Goal: Task Accomplishment & Management: Manage account settings

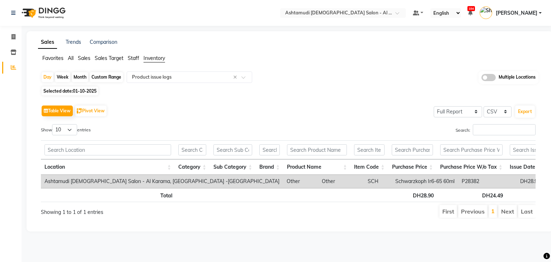
select select "full_report"
select select "csv"
click at [345, 17] on ng-select "Select Location × Ashtamudi [DEMOGRAPHIC_DATA] Salon - [GEOGRAPHIC_DATA], [GEOG…" at bounding box center [342, 13] width 125 height 10
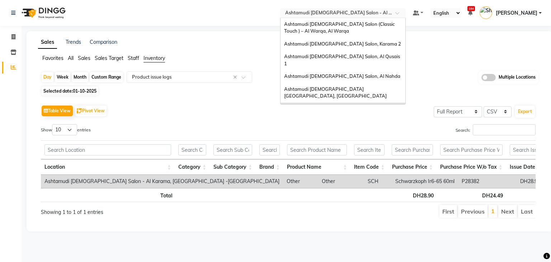
scroll to position [4, 0]
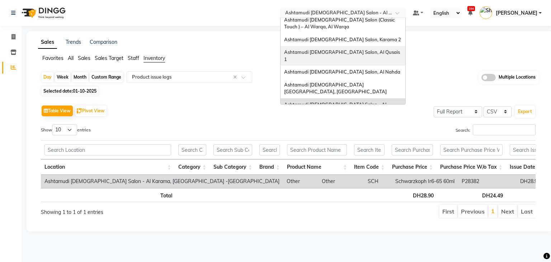
click at [350, 52] on span "Ashtamudi [DEMOGRAPHIC_DATA] Salon, Al Qusais 1" at bounding box center [342, 55] width 117 height 13
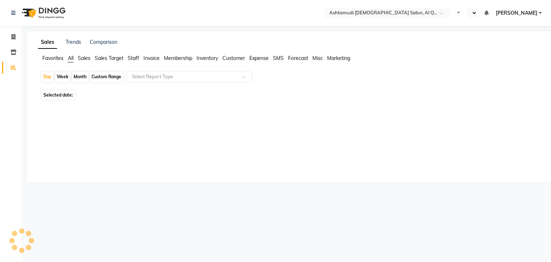
select select "en"
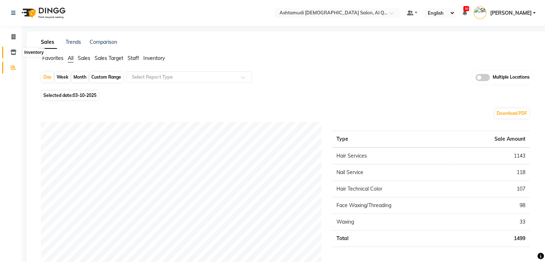
drag, startPoint x: 16, startPoint y: 53, endPoint x: 10, endPoint y: 48, distance: 7.9
click at [16, 53] on span at bounding box center [13, 52] width 13 height 8
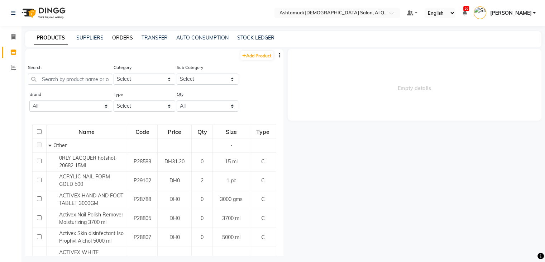
click at [128, 41] on link "ORDERS" at bounding box center [122, 37] width 21 height 6
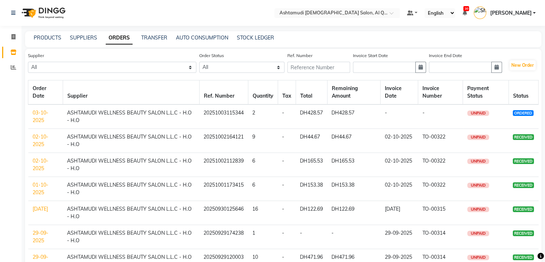
click at [34, 114] on link "03-10-2025" at bounding box center [41, 116] width 16 height 14
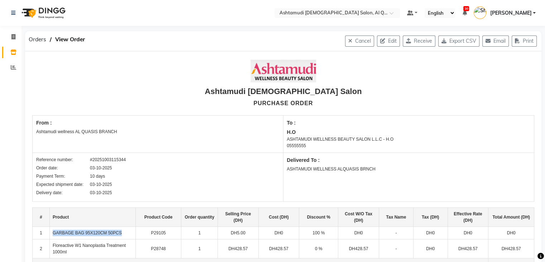
drag, startPoint x: 52, startPoint y: 234, endPoint x: 130, endPoint y: 231, distance: 77.8
click at [130, 231] on td "GARBAGE BAG 95X120CM 50PCS" at bounding box center [92, 233] width 86 height 13
copy td "GARBAGE BAG 95X120CM 50PCS"
drag, startPoint x: 51, startPoint y: 243, endPoint x: 78, endPoint y: 250, distance: 27.8
click at [78, 250] on td "Floreactive W1 Nanoplastia Treatment 1000ml" at bounding box center [92, 248] width 86 height 19
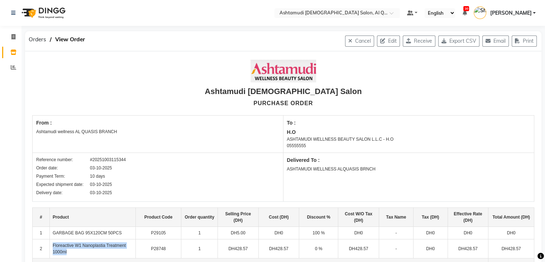
copy td "Floreactive W1 Nanoplastia Treatment 1000ml"
click at [390, 44] on button "Edit" at bounding box center [388, 40] width 23 height 11
select select "1153"
select select "1468"
select select "4944"
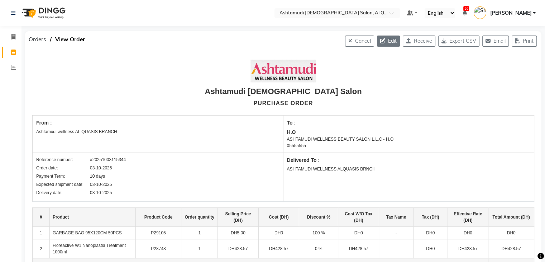
select select "true"
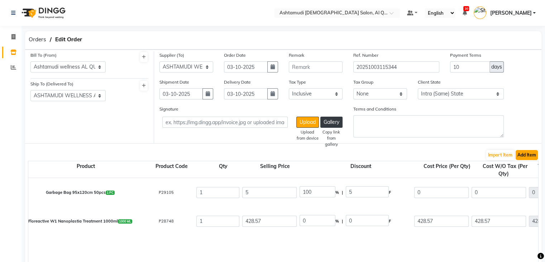
click at [526, 158] on button "Add Item" at bounding box center [527, 155] width 22 height 10
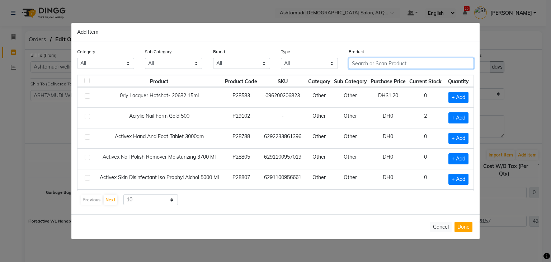
click at [367, 63] on input "text" at bounding box center [410, 63] width 125 height 11
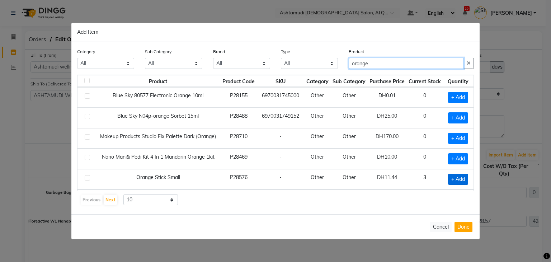
type input "orange"
click at [456, 175] on span "+ Add" at bounding box center [458, 179] width 20 height 11
checkbox input "true"
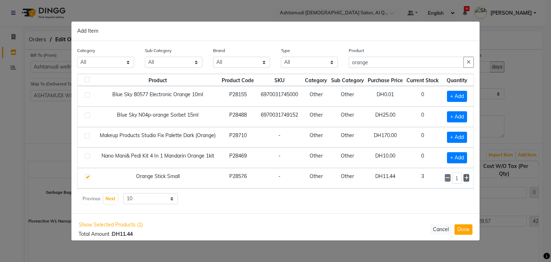
click at [464, 175] on icon at bounding box center [466, 177] width 5 height 5
type input "2"
click at [458, 230] on button "Done" at bounding box center [463, 229] width 18 height 10
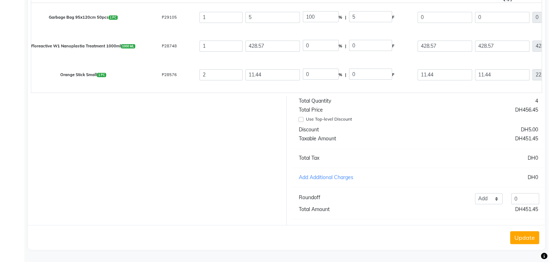
scroll to position [1, 0]
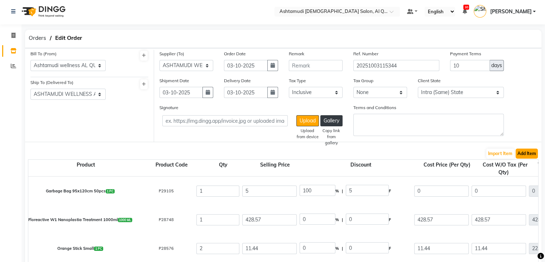
click at [521, 152] on button "Add Item" at bounding box center [527, 153] width 22 height 10
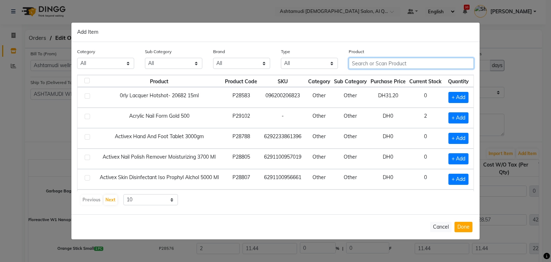
click at [386, 63] on input "text" at bounding box center [410, 63] width 125 height 11
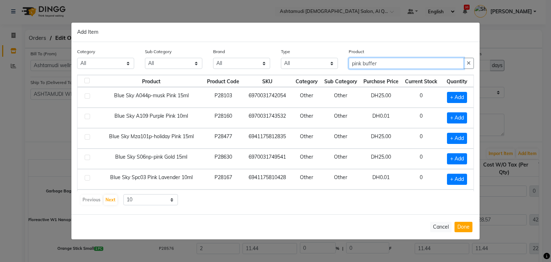
scroll to position [98, 0]
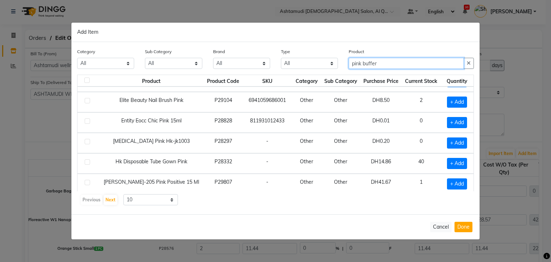
click at [392, 66] on input "pink buffer" at bounding box center [405, 63] width 115 height 11
type input "p"
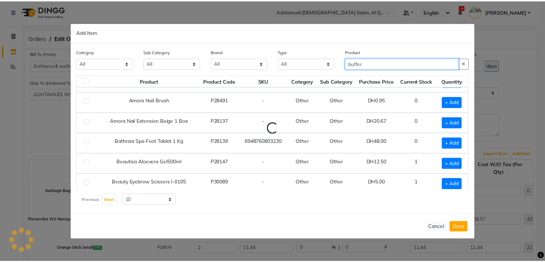
scroll to position [0, 0]
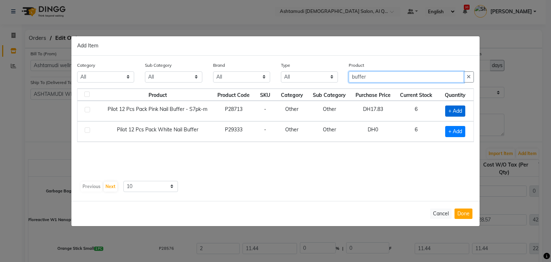
type input "buffer"
click at [453, 110] on span "+ Add" at bounding box center [455, 110] width 20 height 11
checkbox input "true"
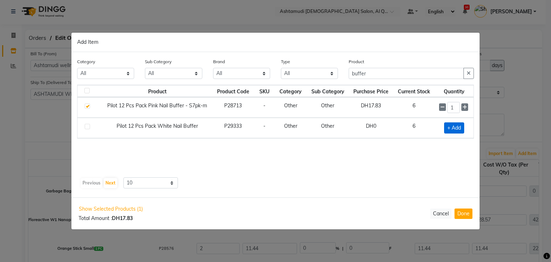
click at [459, 128] on span "+ Add" at bounding box center [454, 127] width 20 height 11
checkbox input "true"
click at [458, 213] on button "Done" at bounding box center [463, 213] width 18 height 10
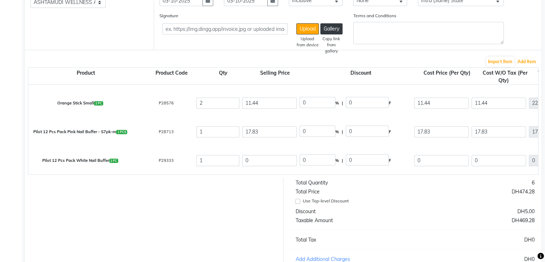
scroll to position [86, 0]
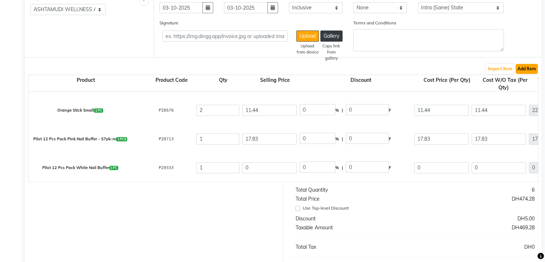
click at [520, 68] on button "Add Item" at bounding box center [527, 69] width 22 height 10
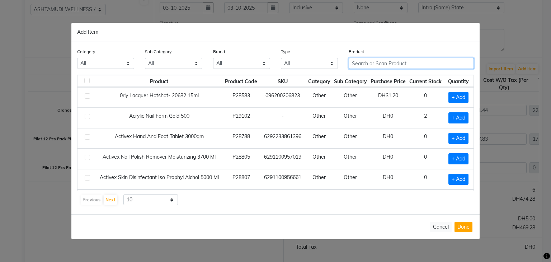
click at [391, 65] on input "text" at bounding box center [410, 63] width 125 height 11
paste input "Thuya instant Shine Drying 14 ml"
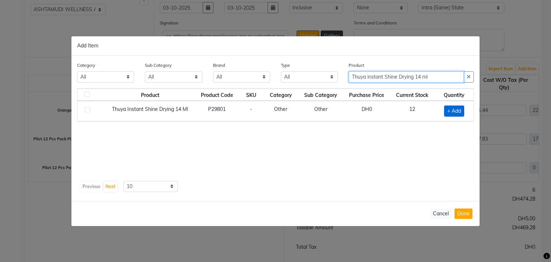
type input "Thuya instant Shine Drying 14 ml"
click at [453, 113] on span "+ Add" at bounding box center [454, 110] width 20 height 11
checkbox input "true"
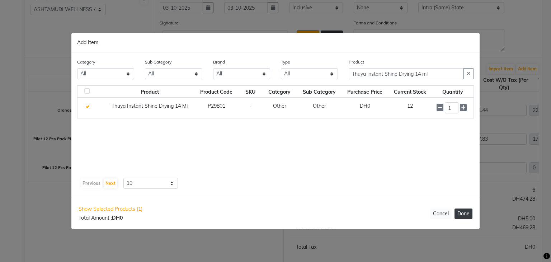
click at [465, 213] on button "Done" at bounding box center [463, 213] width 18 height 10
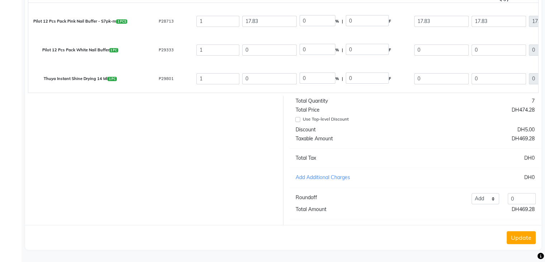
scroll to position [0, 0]
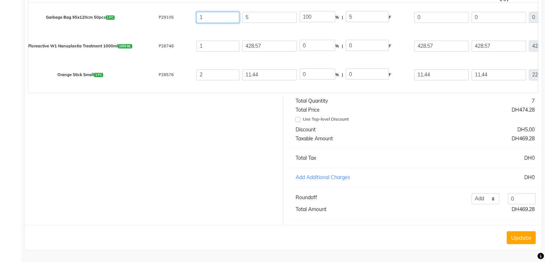
click at [214, 15] on input "1" at bounding box center [217, 17] width 43 height 11
type input "2"
click at [516, 235] on button "Update" at bounding box center [521, 237] width 29 height 13
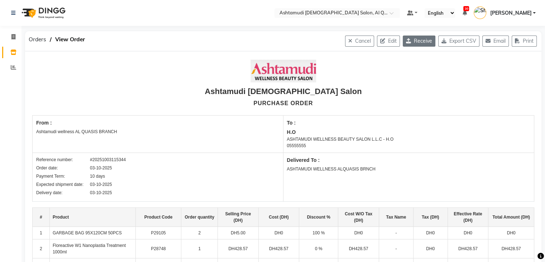
click at [408, 42] on icon "button" at bounding box center [410, 40] width 8 height 5
select select "1153"
select select "1468"
select select "4944"
select select "true"
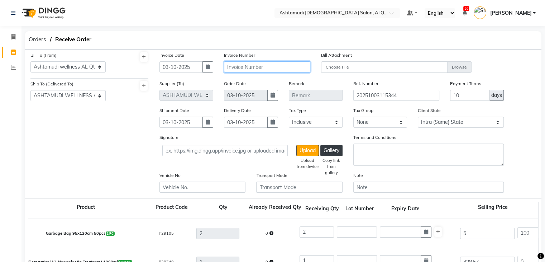
click at [278, 71] on input "text" at bounding box center [267, 66] width 86 height 11
paste input "TO-00323"
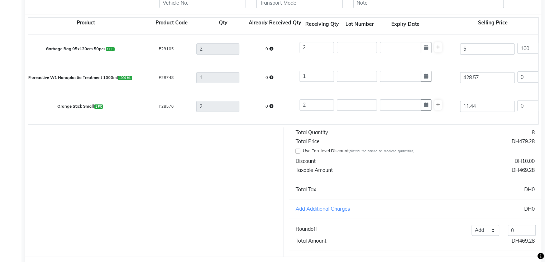
scroll to position [223, 0]
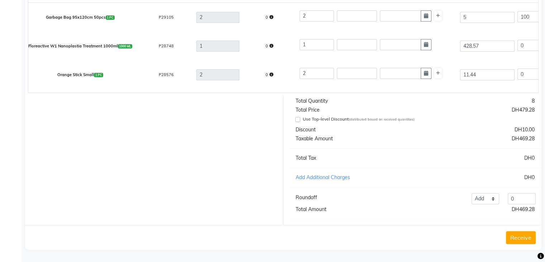
type input "TO-00323"
click at [510, 238] on button "Receive" at bounding box center [521, 237] width 30 height 13
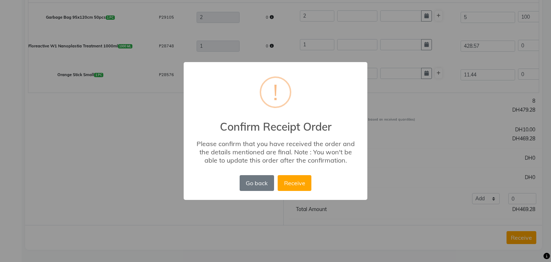
click at [290, 186] on button "Receive" at bounding box center [294, 183] width 34 height 16
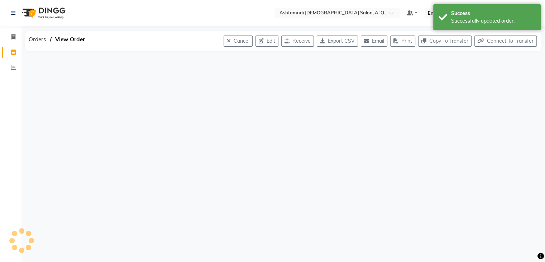
scroll to position [0, 0]
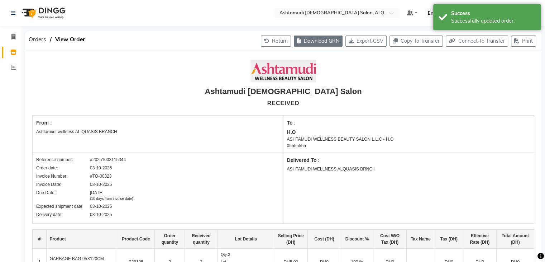
click at [316, 39] on button "Download GRN" at bounding box center [318, 40] width 49 height 11
